Goal: Navigation & Orientation: Find specific page/section

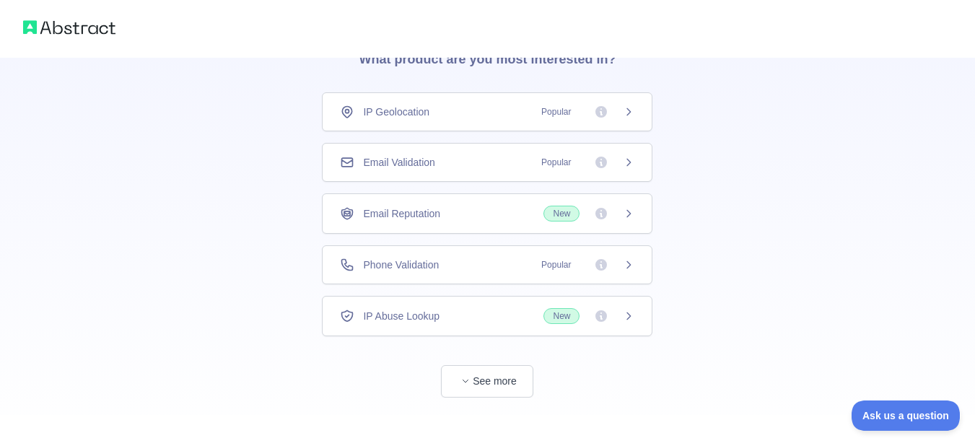
scroll to position [92, 0]
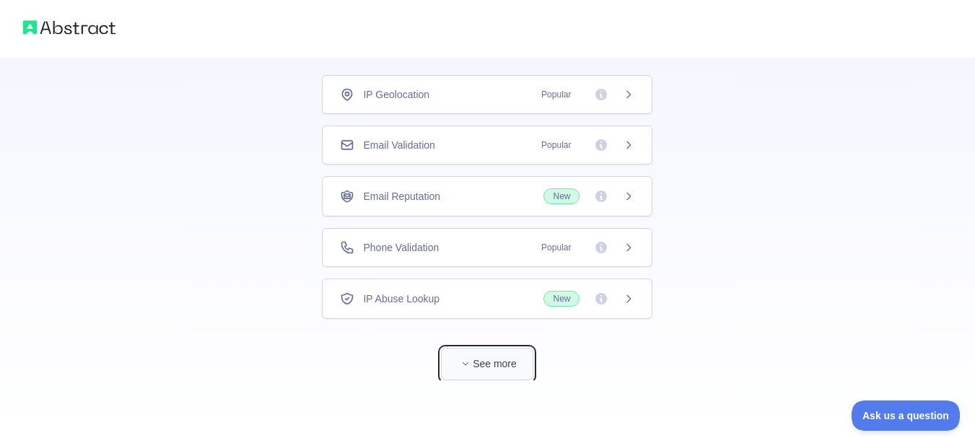
click at [468, 364] on icon "button" at bounding box center [465, 363] width 9 height 9
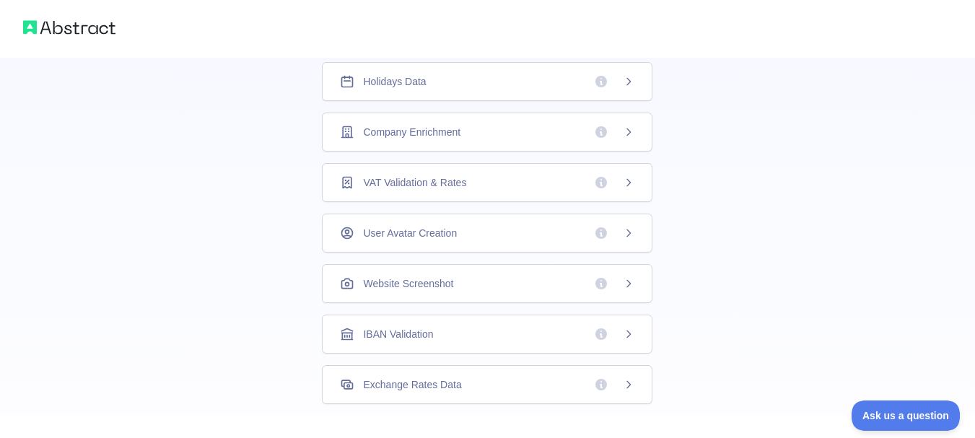
scroll to position [359, 0]
click at [623, 131] on icon at bounding box center [629, 134] width 12 height 12
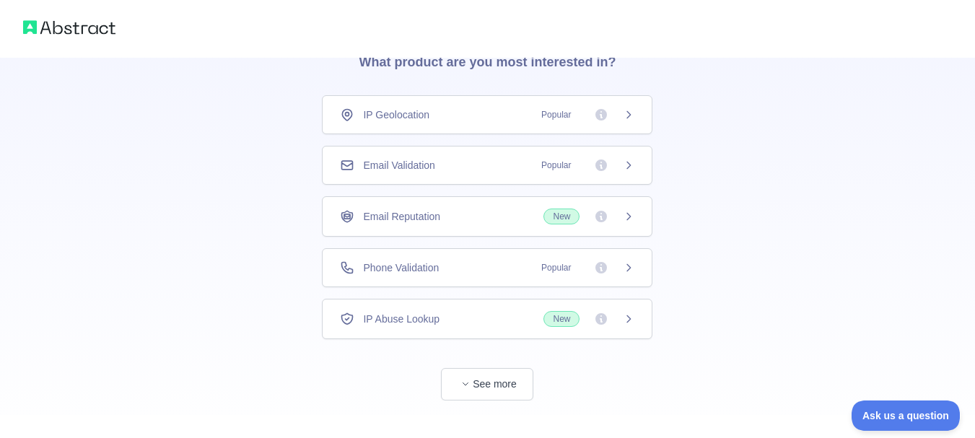
scroll to position [92, 0]
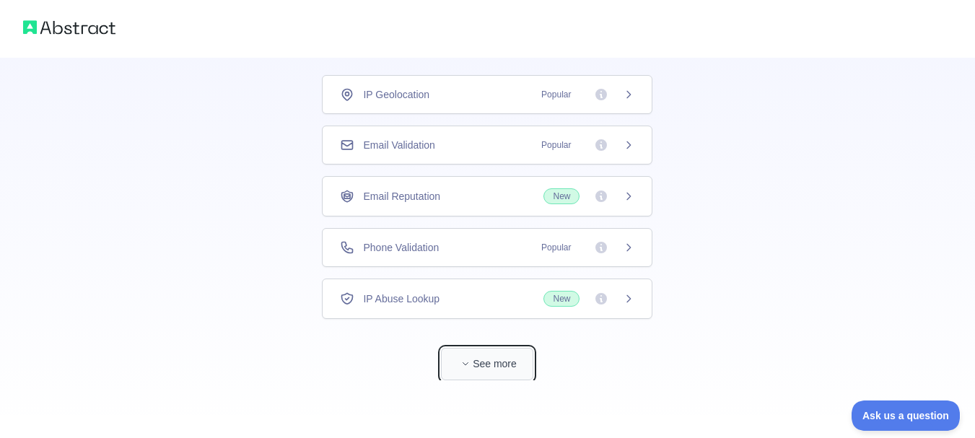
click at [475, 363] on button "See more" at bounding box center [487, 364] width 92 height 32
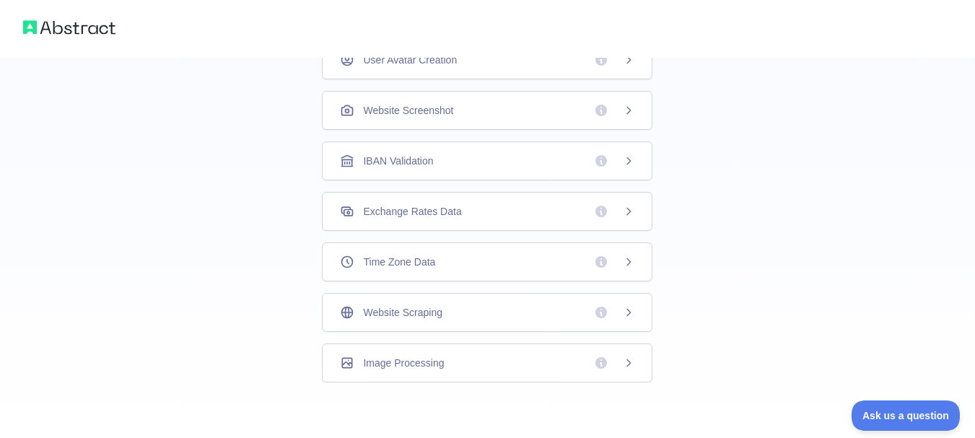
scroll to position [480, 0]
